Goal: Task Accomplishment & Management: Manage account settings

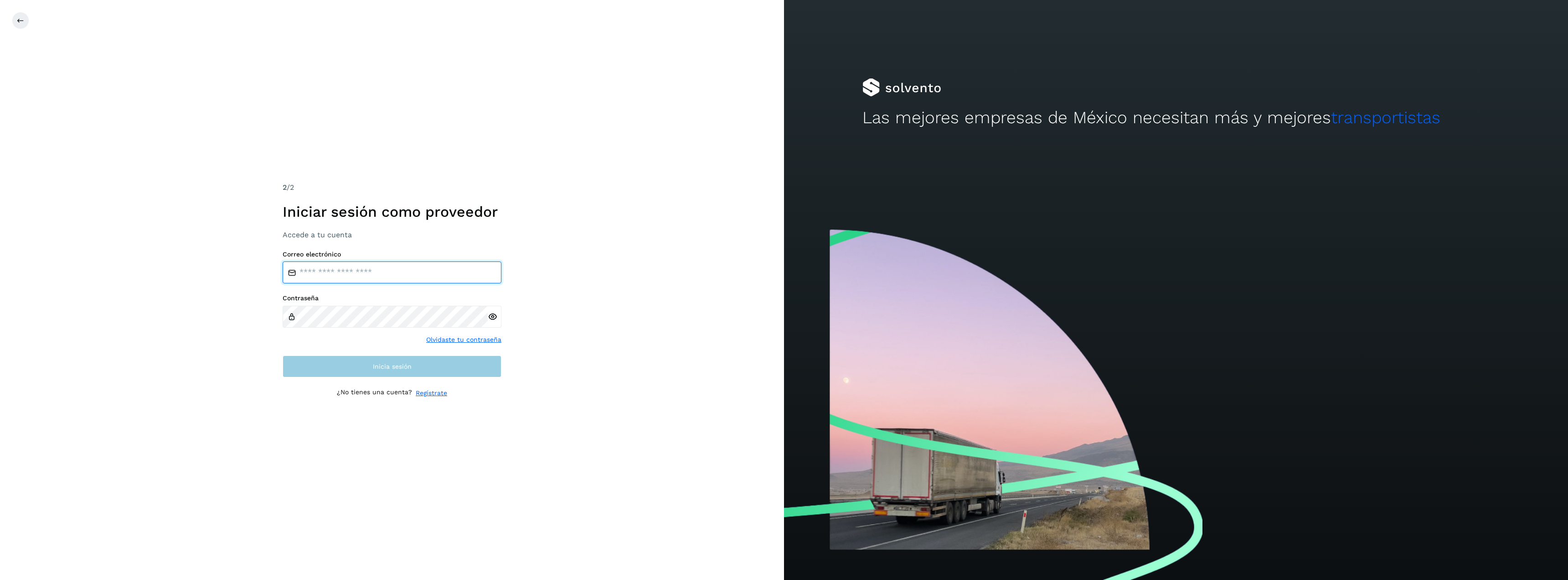
type input "**********"
click at [381, 370] on button "Inicia sesión" at bounding box center [392, 366] width 219 height 22
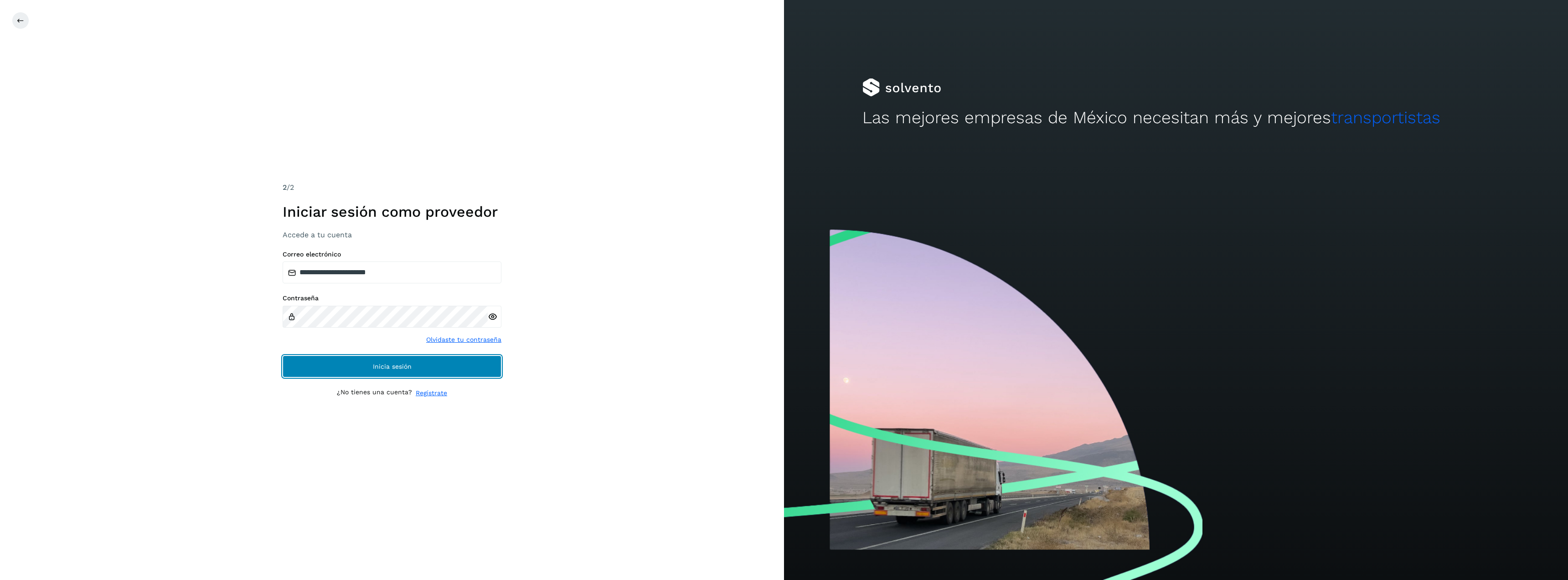
click at [381, 370] on button "Inicia sesión" at bounding box center [392, 366] width 219 height 22
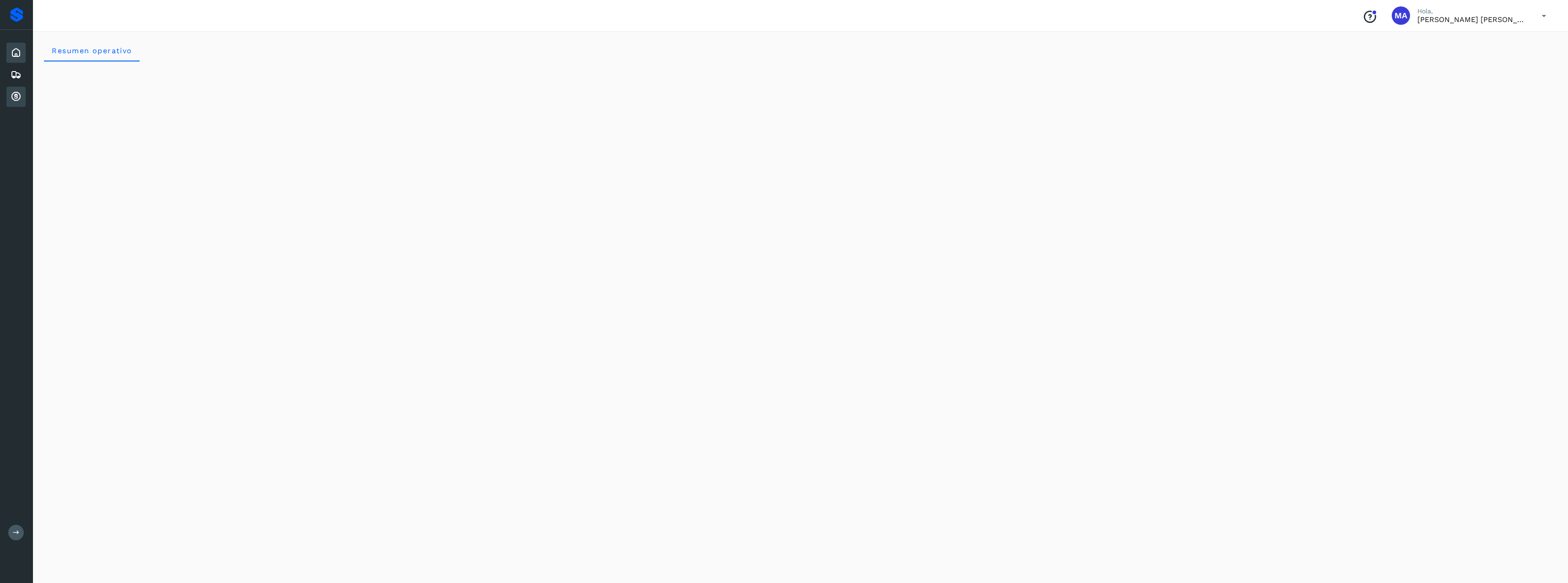
click at [16, 97] on icon at bounding box center [16, 97] width 11 height 11
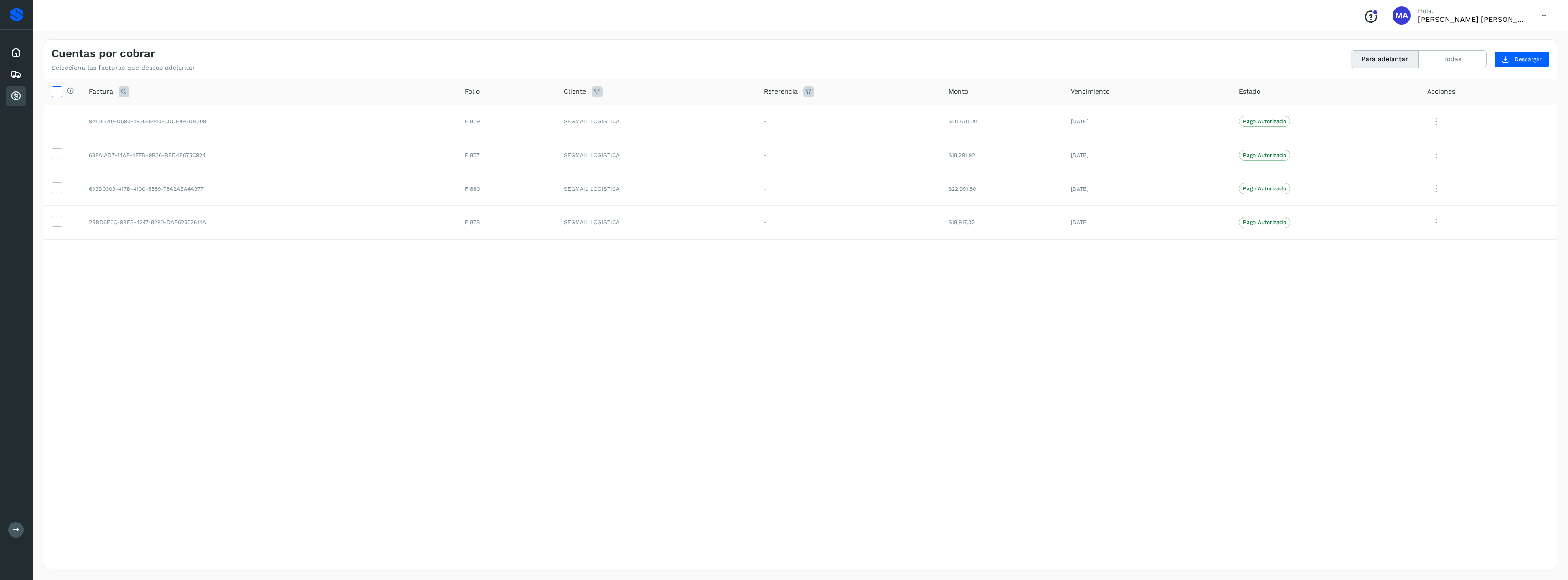
click at [56, 95] on icon at bounding box center [57, 91] width 10 height 10
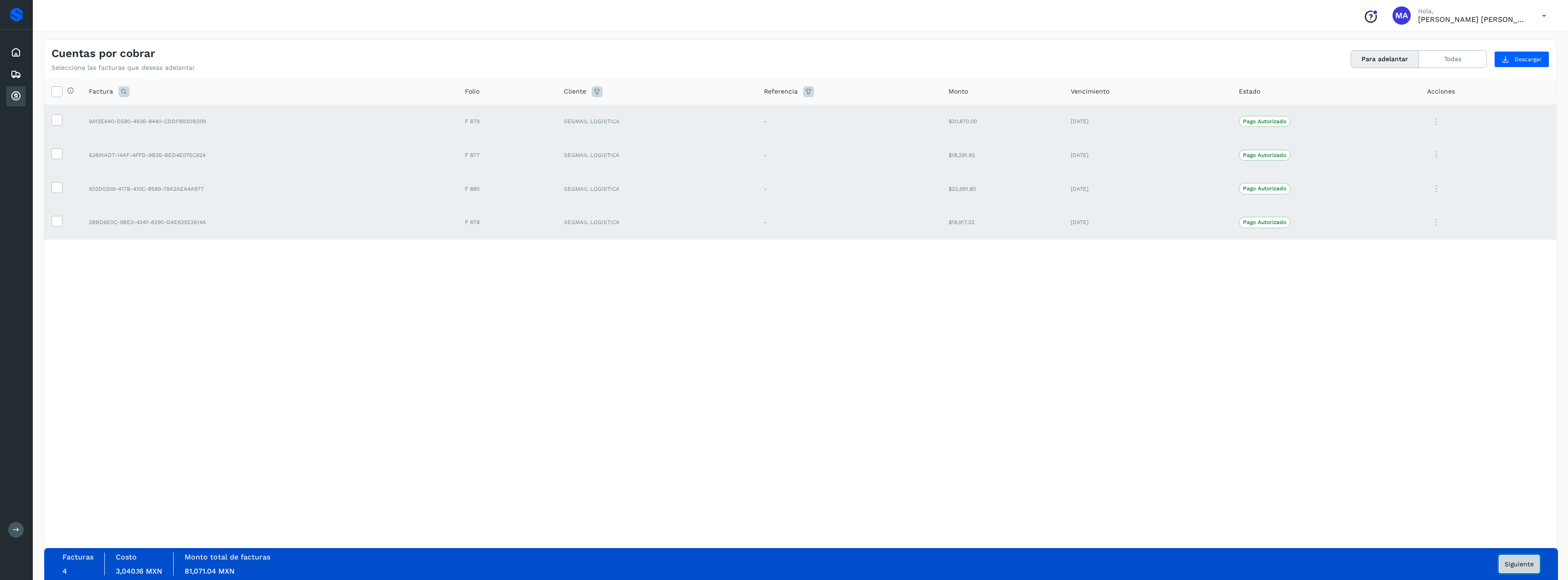
click at [1520, 567] on span "Siguiente" at bounding box center [1519, 563] width 29 height 7
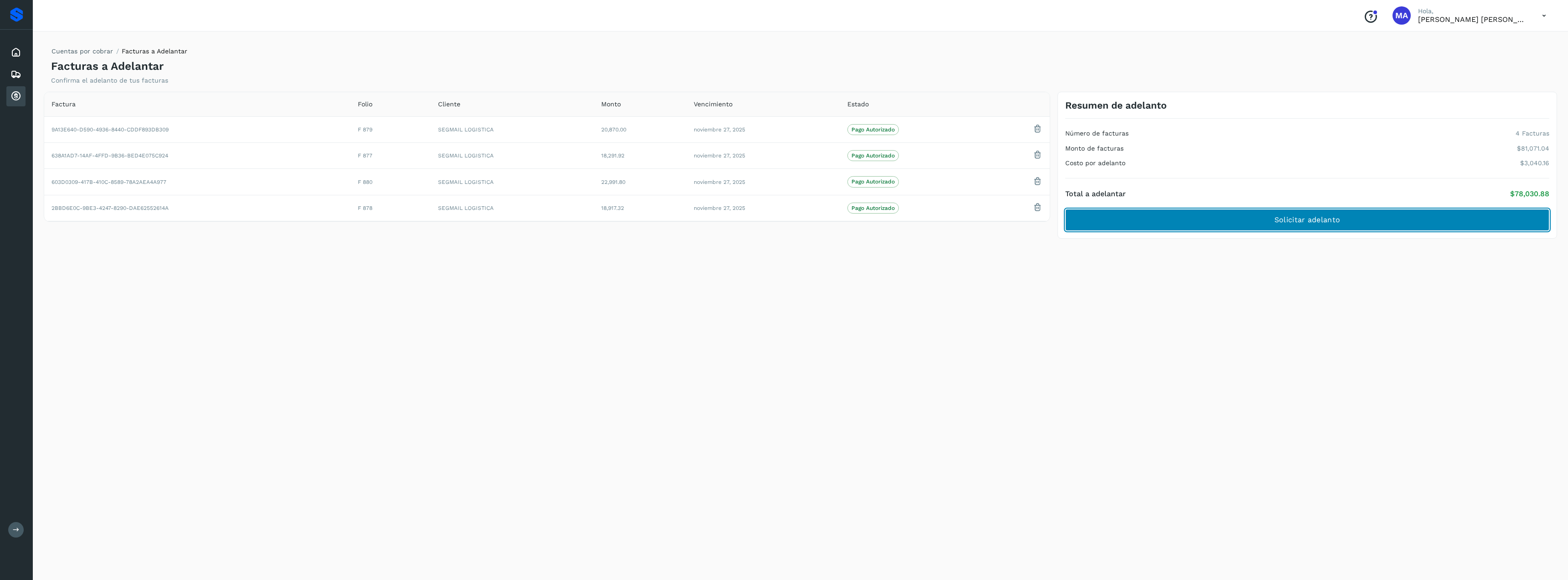
click at [1310, 225] on button "Solicitar adelanto" at bounding box center [1307, 220] width 484 height 22
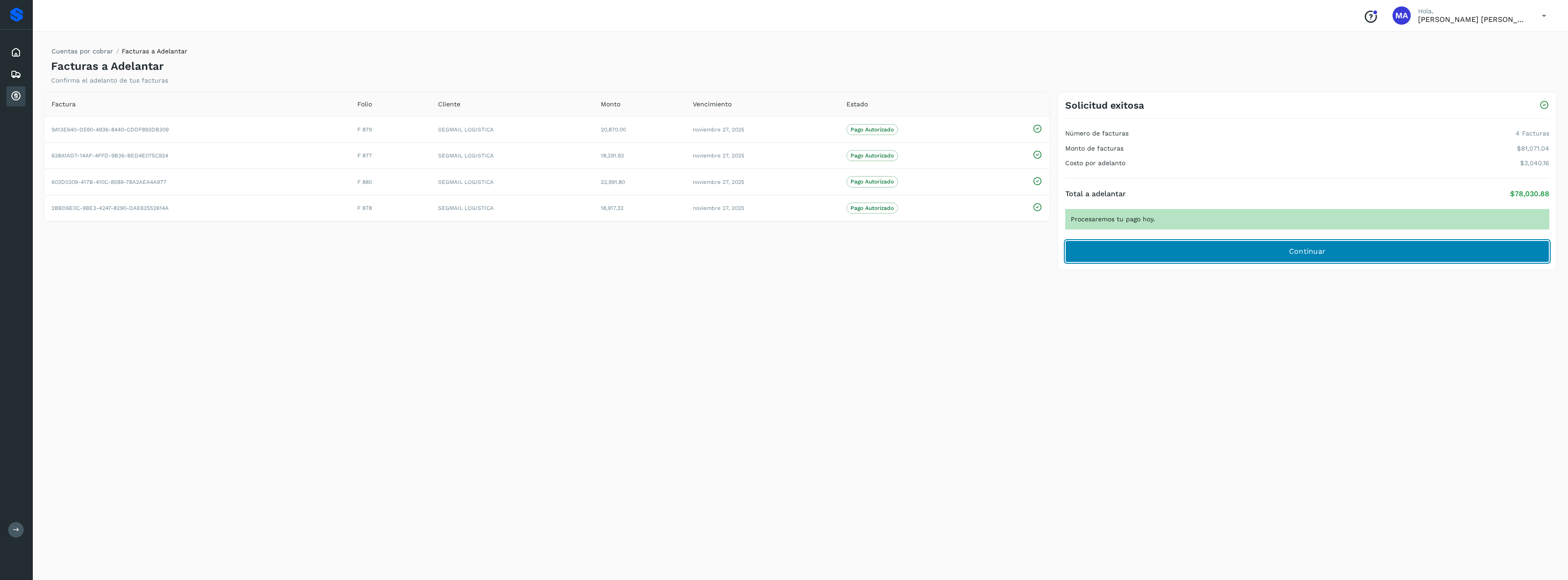
click at [1308, 252] on span "Continuar" at bounding box center [1307, 251] width 37 height 10
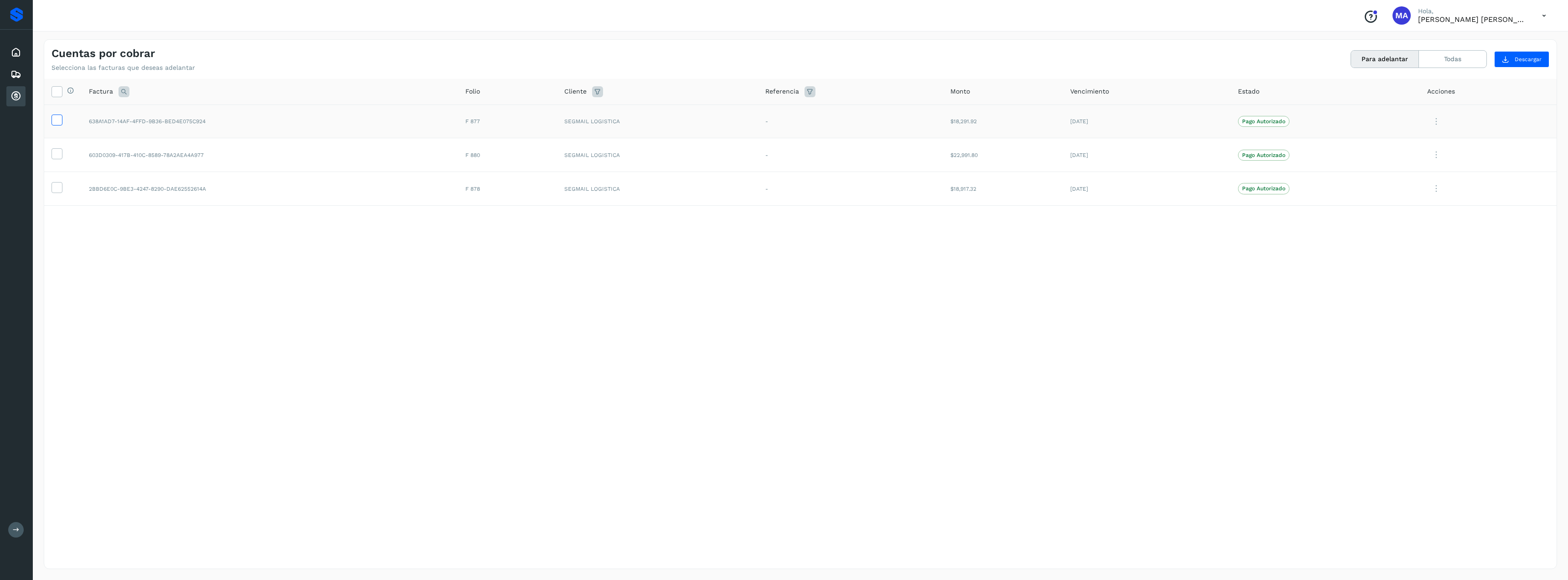
click at [59, 120] on icon at bounding box center [57, 119] width 10 height 10
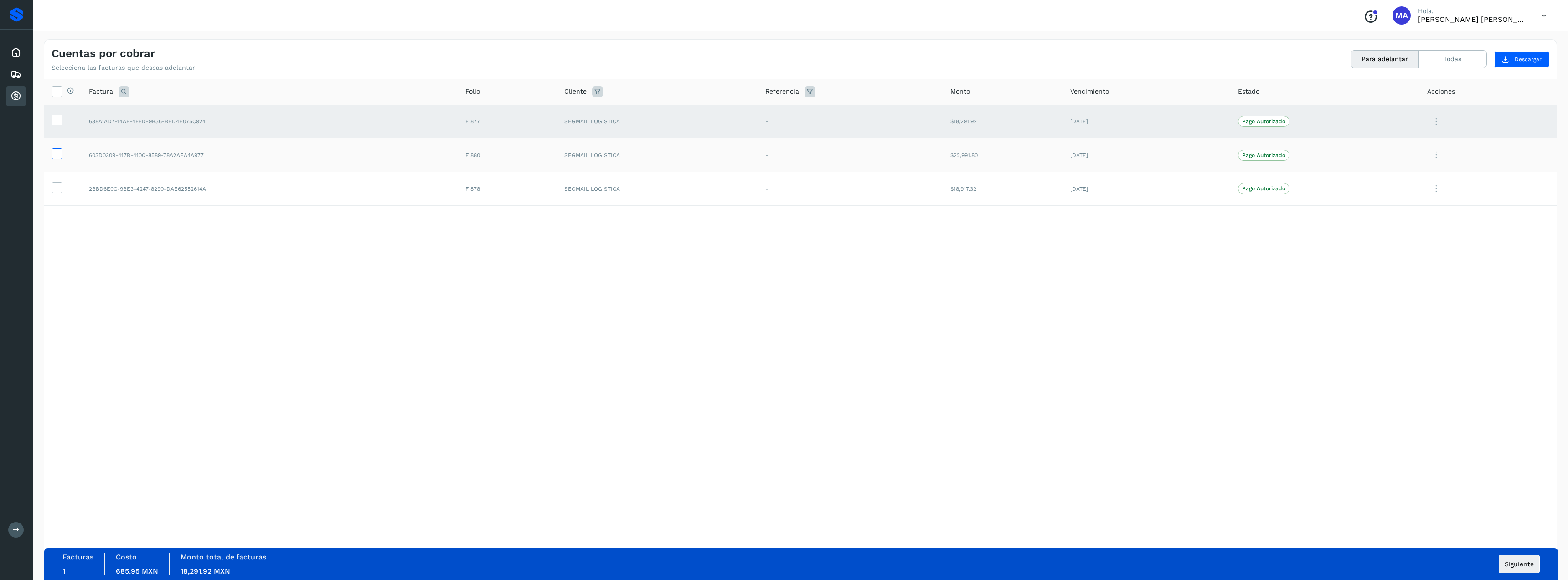
click at [57, 148] on icon at bounding box center [57, 153] width 10 height 10
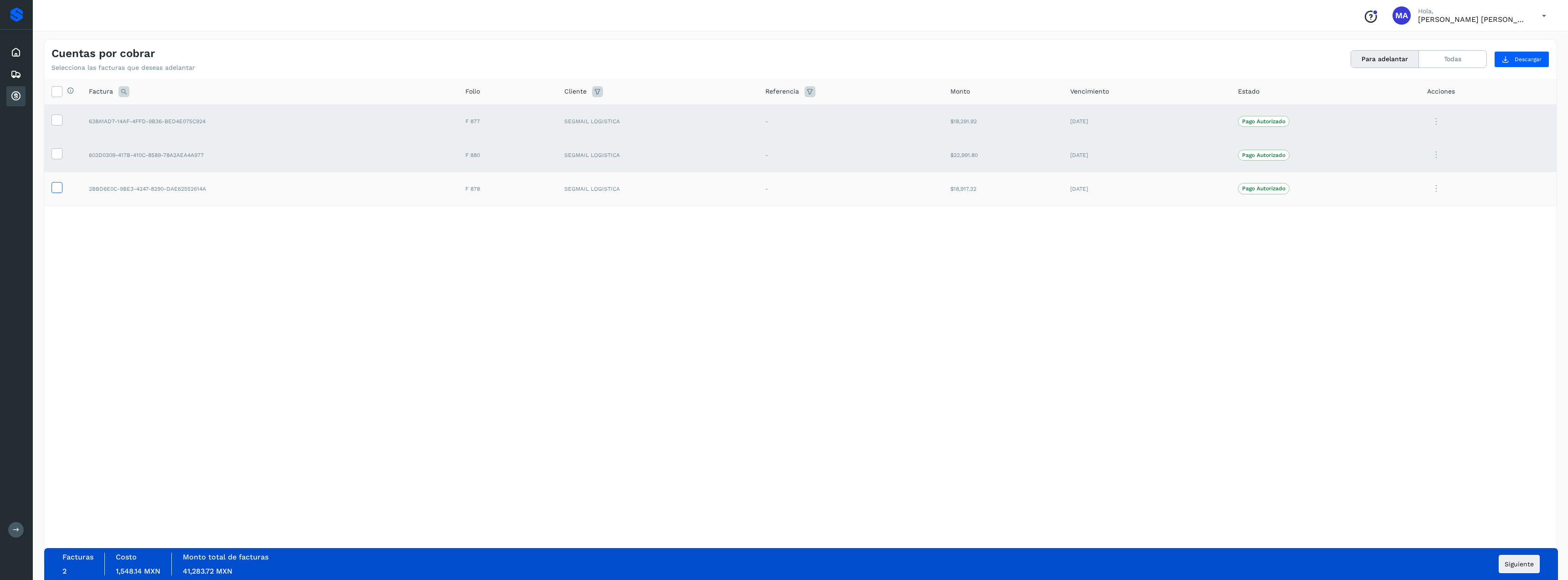
click at [52, 189] on icon at bounding box center [57, 186] width 10 height 10
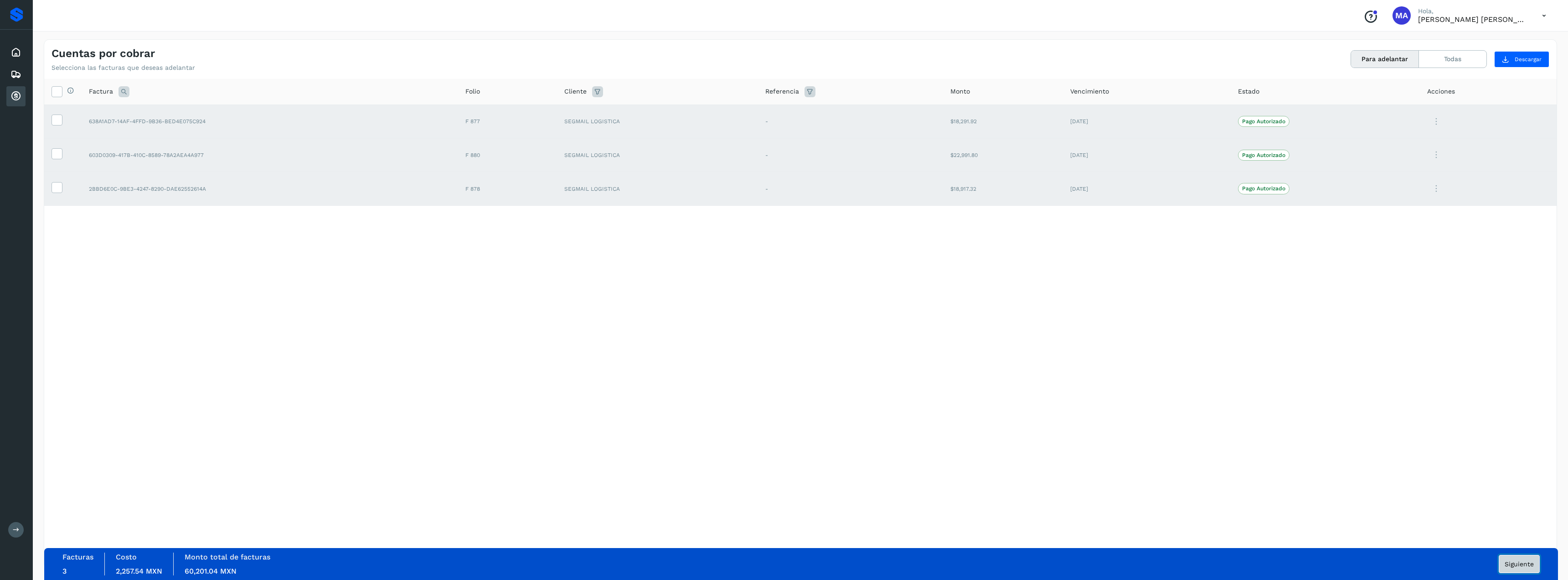
click at [1509, 566] on span "Siguiente" at bounding box center [1519, 563] width 29 height 7
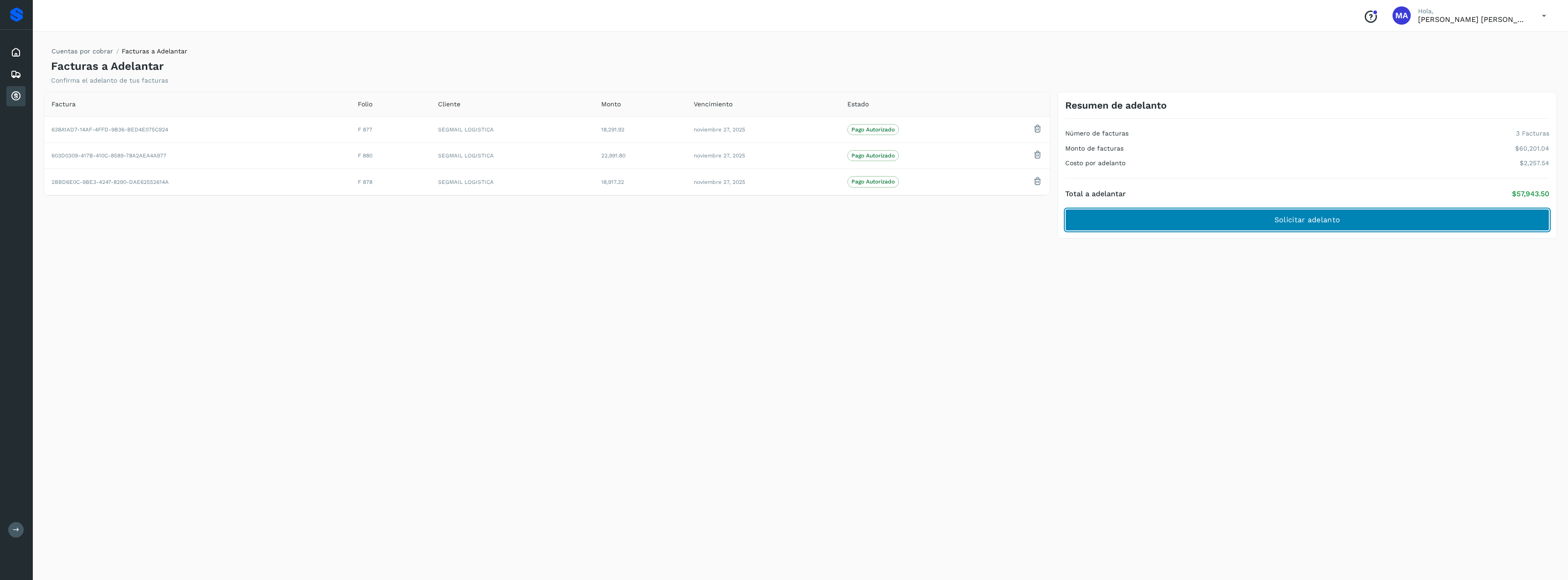
click at [1339, 224] on span "Solicitar adelanto" at bounding box center [1307, 220] width 66 height 10
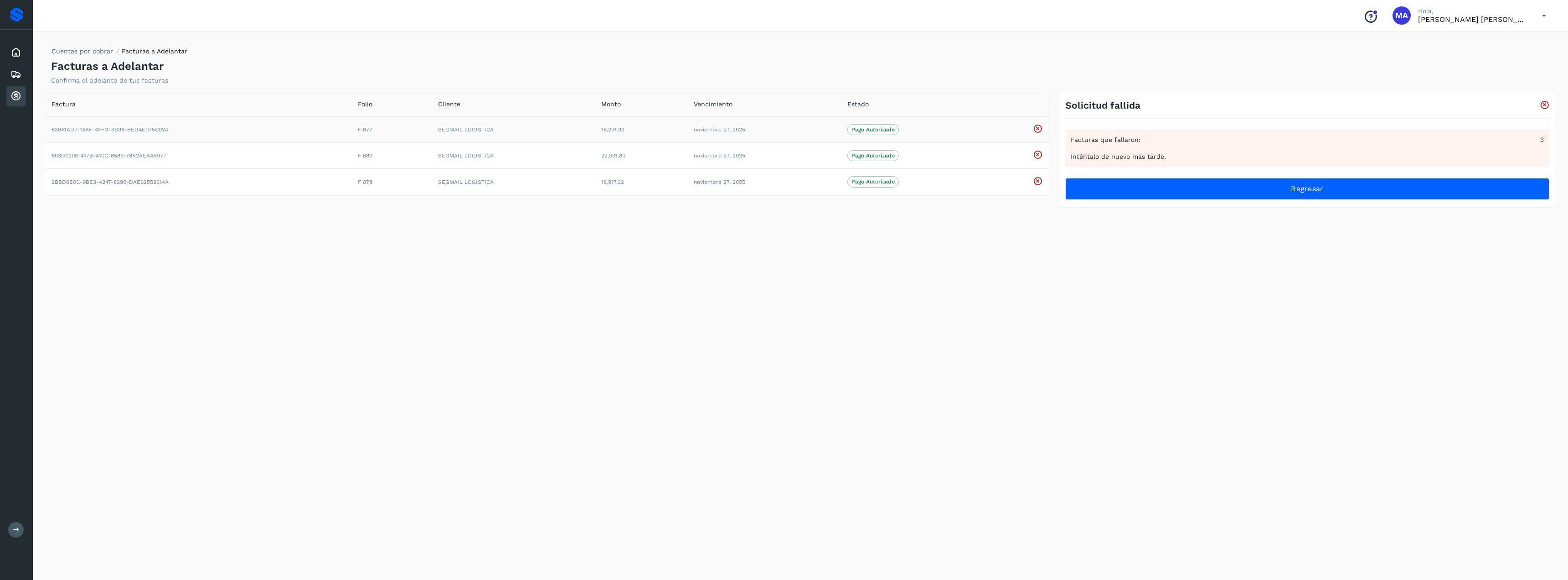
click at [1037, 128] on icon at bounding box center [1038, 128] width 10 height 10
click at [21, 48] on icon at bounding box center [16, 52] width 11 height 11
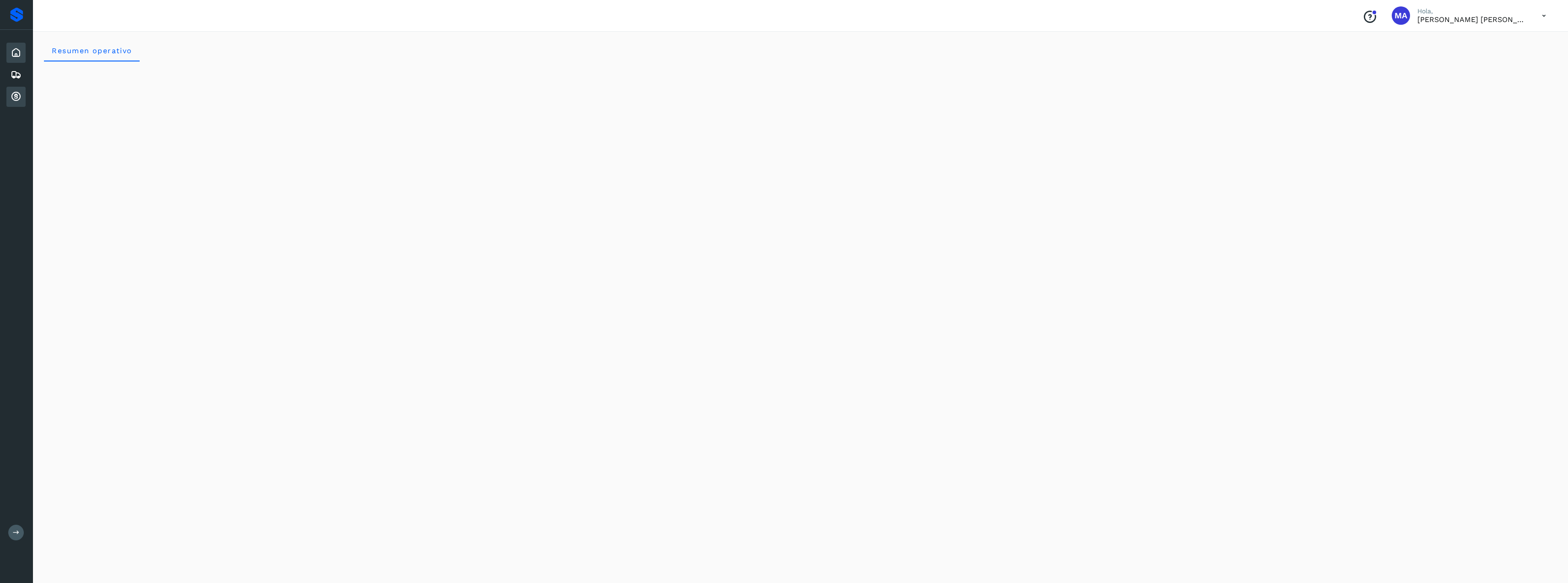
click at [11, 89] on div "Cuentas por cobrar" at bounding box center [16, 97] width 19 height 20
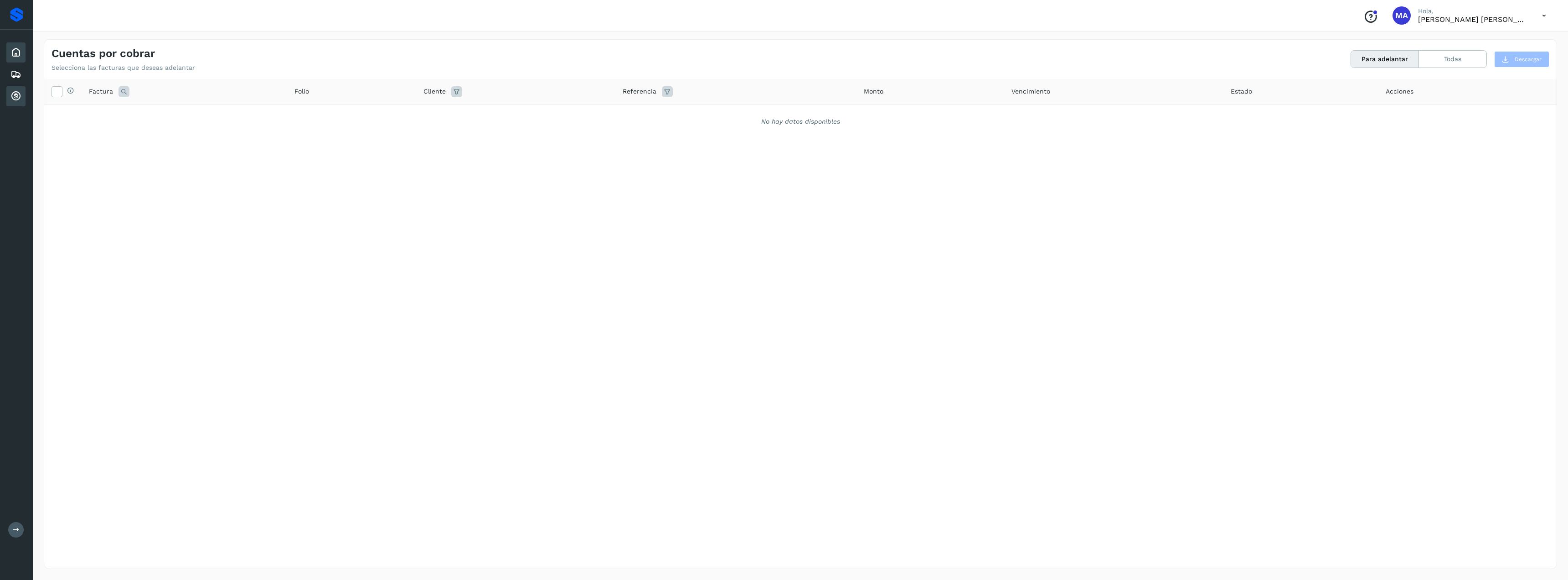
click at [14, 53] on icon at bounding box center [16, 52] width 11 height 11
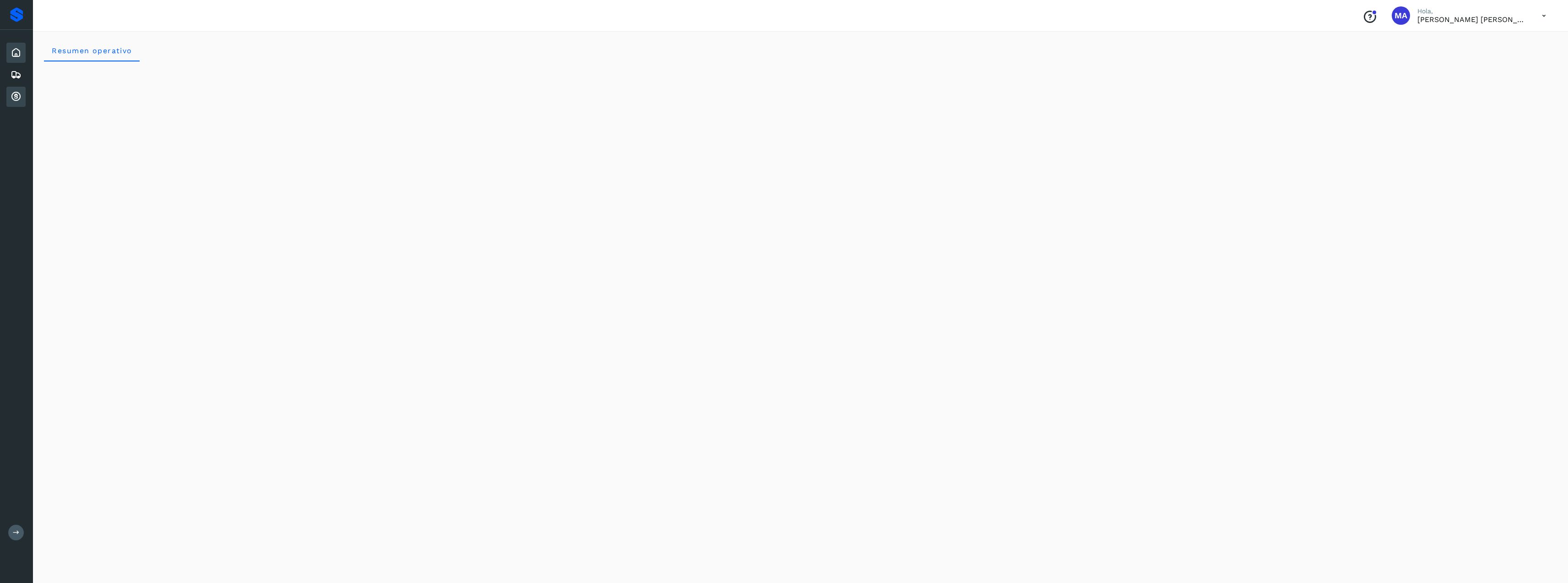
click at [13, 95] on icon at bounding box center [16, 97] width 11 height 11
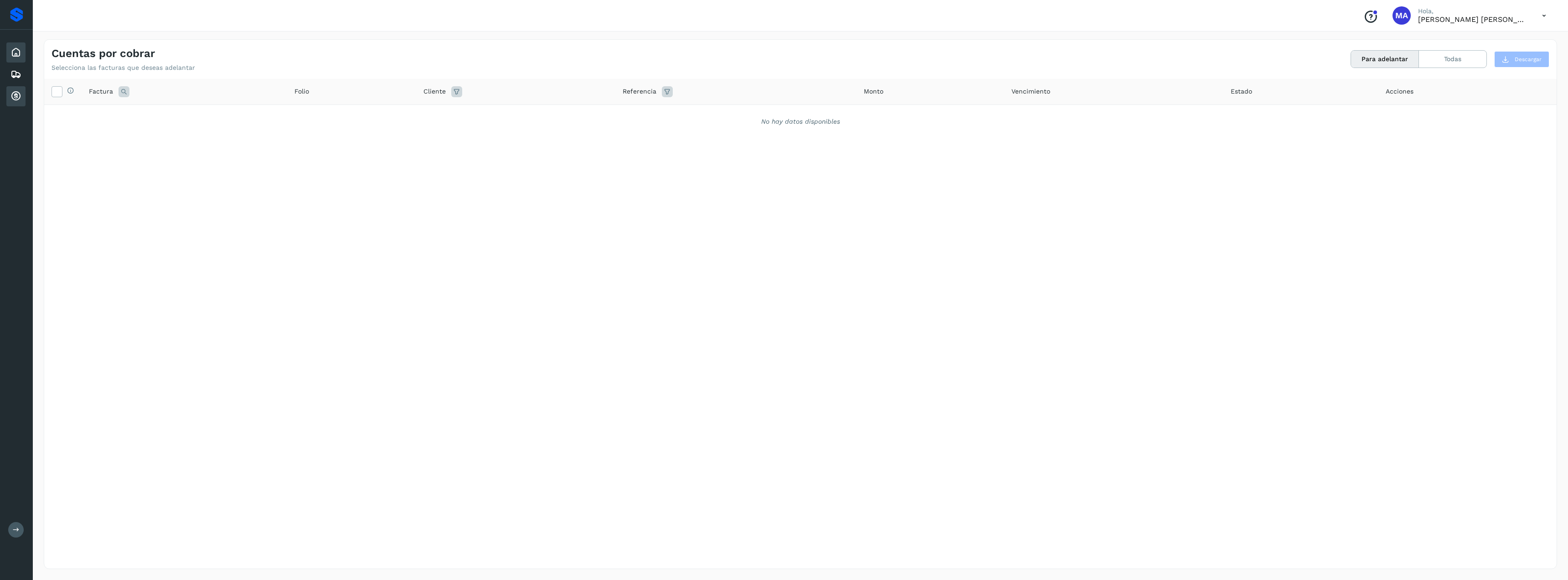
click at [15, 48] on icon at bounding box center [16, 52] width 11 height 11
